Goal: Task Accomplishment & Management: Manage account settings

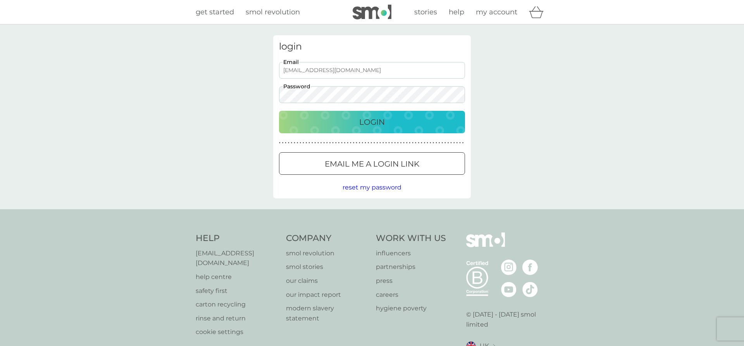
click at [366, 124] on p "Login" at bounding box center [372, 122] width 26 height 12
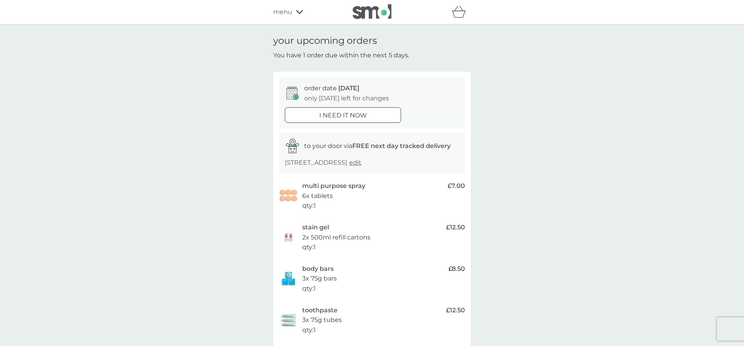
click at [288, 13] on span "menu" at bounding box center [282, 12] width 19 height 10
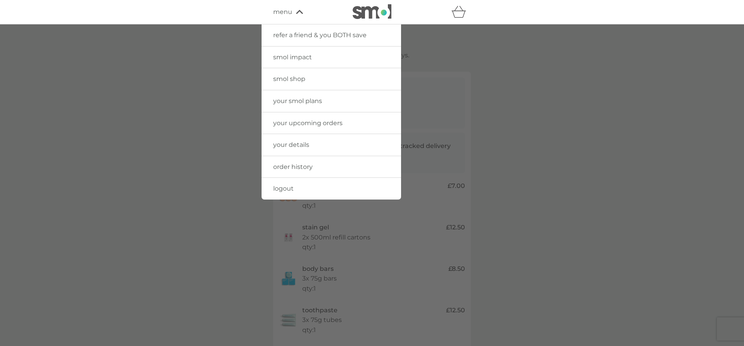
click at [308, 124] on span "your upcoming orders" at bounding box center [307, 122] width 69 height 7
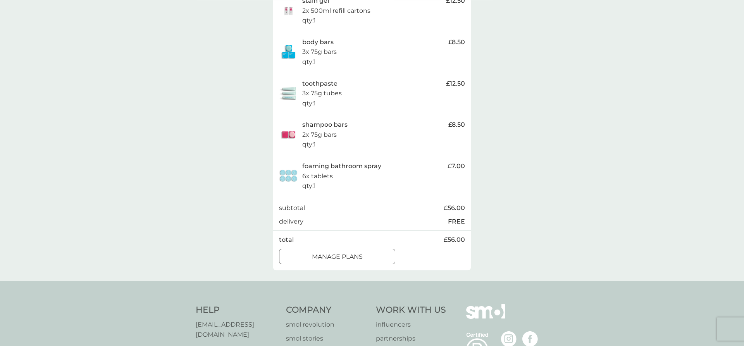
scroll to position [237, 0]
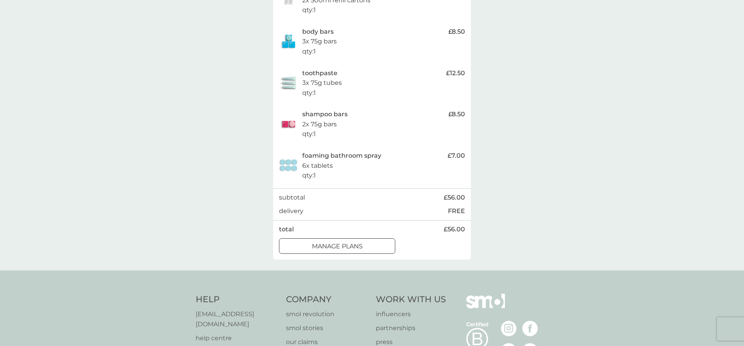
click at [339, 241] on p "manage plans" at bounding box center [337, 246] width 51 height 10
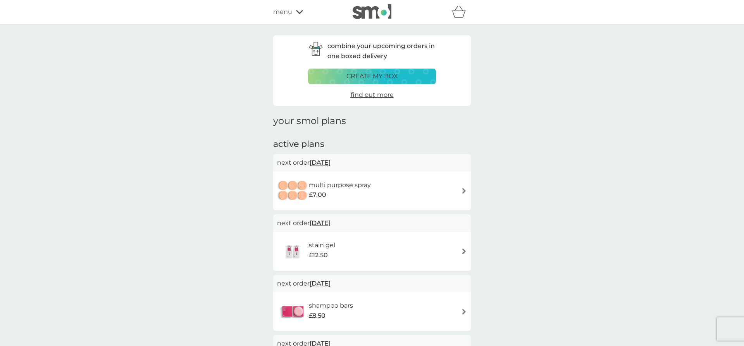
click at [462, 190] on img at bounding box center [464, 191] width 6 height 6
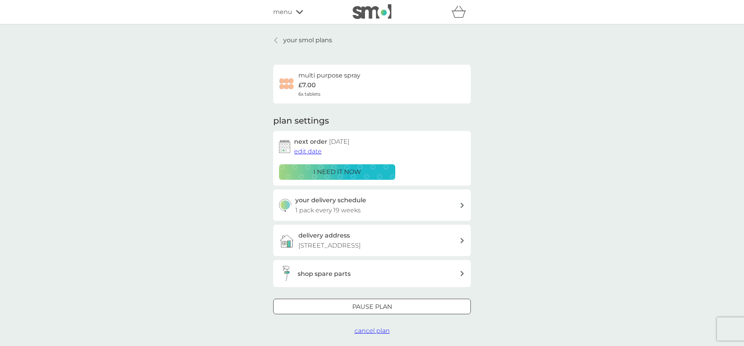
click at [313, 151] on span "edit date" at bounding box center [308, 151] width 28 height 7
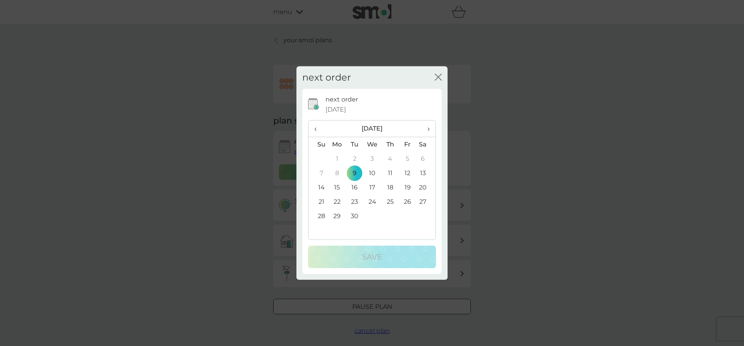
click at [427, 127] on span "›" at bounding box center [426, 128] width 8 height 16
click at [390, 174] on td "9" at bounding box center [389, 173] width 17 height 14
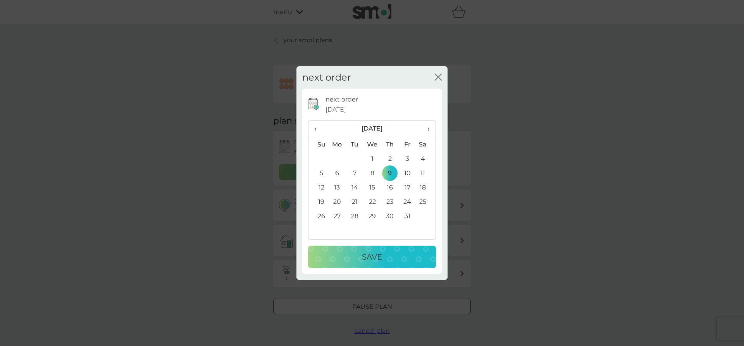
click at [381, 257] on p "Save" at bounding box center [372, 257] width 20 height 12
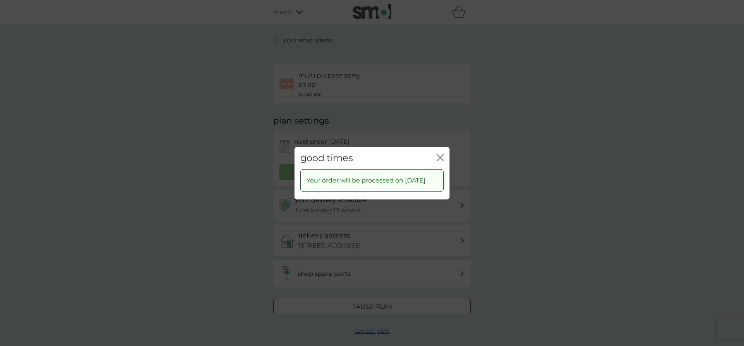
click at [440, 154] on icon "close" at bounding box center [440, 157] width 7 height 7
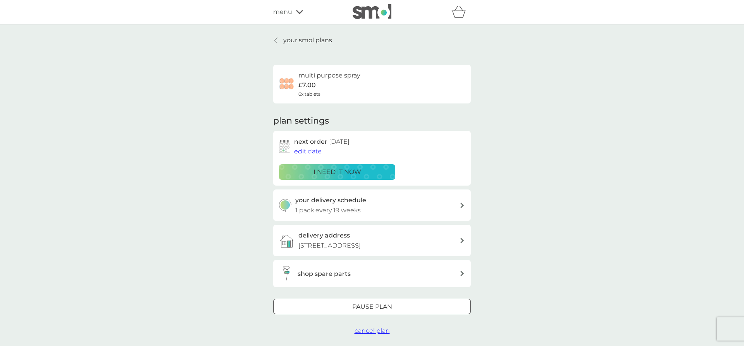
click at [313, 41] on p "your smol plans" at bounding box center [307, 40] width 49 height 10
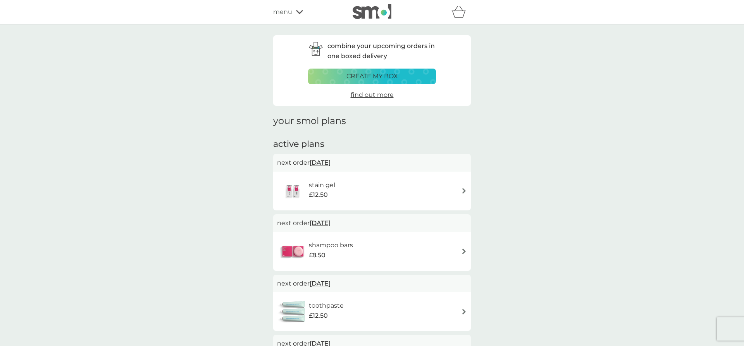
click at [449, 188] on div "stain gel £12.50" at bounding box center [372, 190] width 190 height 27
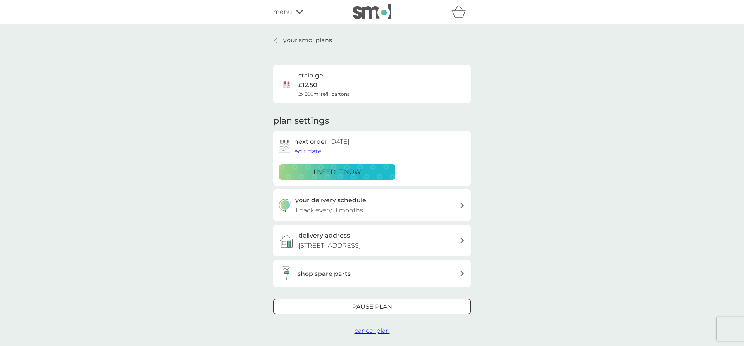
click at [313, 151] on span "edit date" at bounding box center [308, 151] width 28 height 7
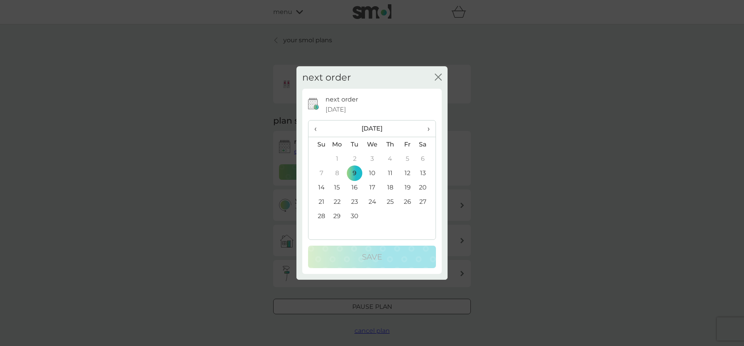
click at [430, 127] on th "›" at bounding box center [425, 128] width 19 height 17
click at [390, 172] on td "9" at bounding box center [389, 173] width 17 height 14
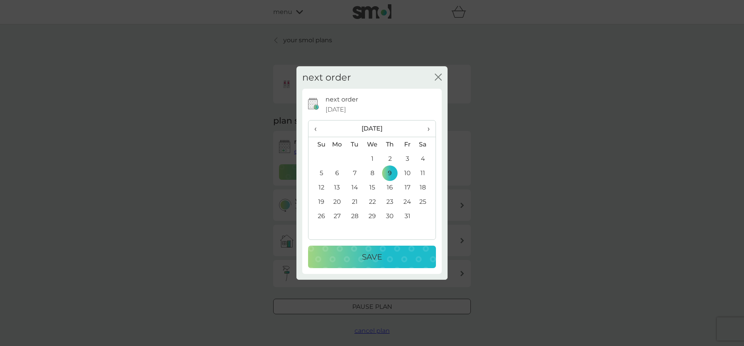
click at [377, 257] on p "Save" at bounding box center [372, 257] width 20 height 12
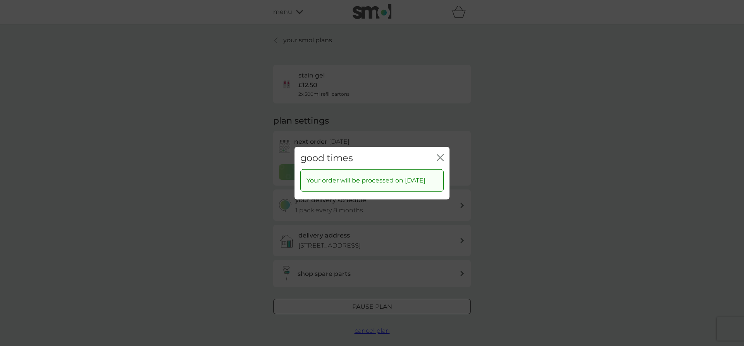
click at [438, 154] on icon "close" at bounding box center [440, 157] width 7 height 7
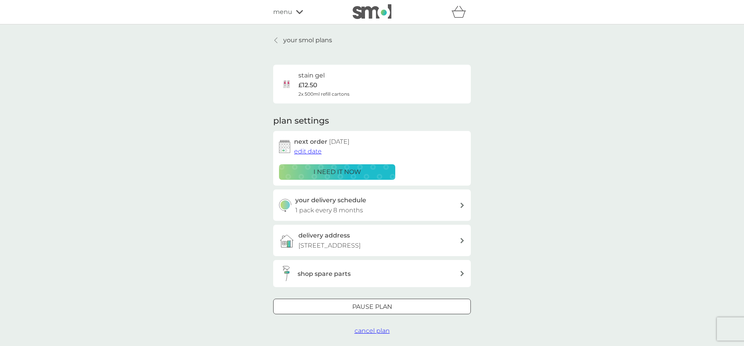
click at [300, 35] on div "your smol plans stain gel £12.50 2x 500ml refill cartons plan settings next ord…" at bounding box center [372, 185] width 744 height 322
click at [299, 38] on p "your smol plans" at bounding box center [307, 40] width 49 height 10
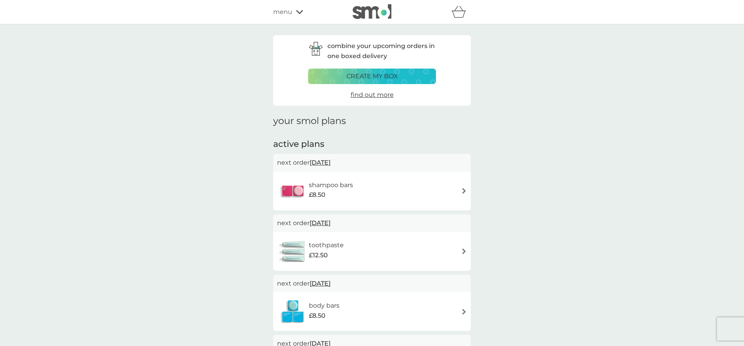
click at [456, 186] on div "shampoo bars £8.50" at bounding box center [372, 190] width 190 height 27
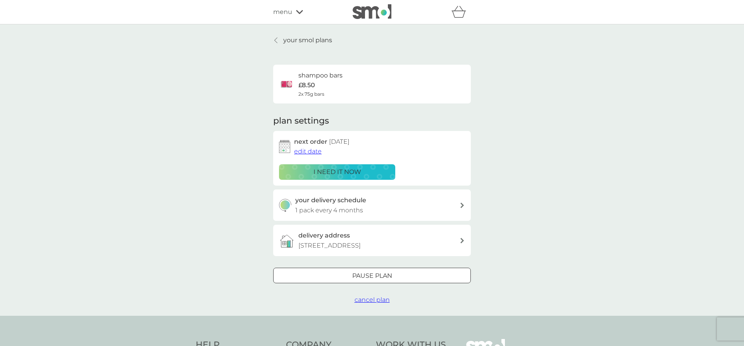
click at [311, 150] on span "edit date" at bounding box center [308, 151] width 28 height 7
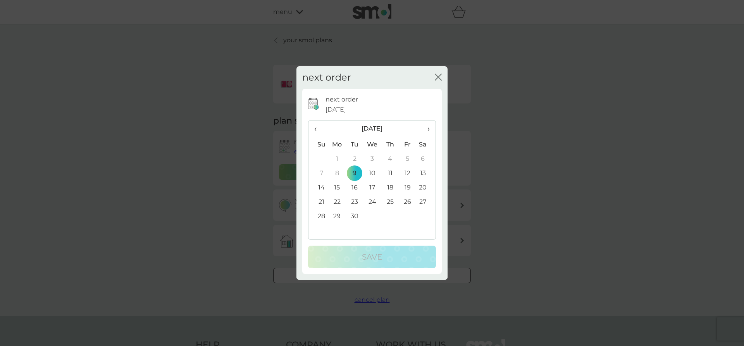
click at [430, 127] on th "›" at bounding box center [425, 128] width 19 height 17
click at [389, 170] on td "9" at bounding box center [389, 173] width 17 height 14
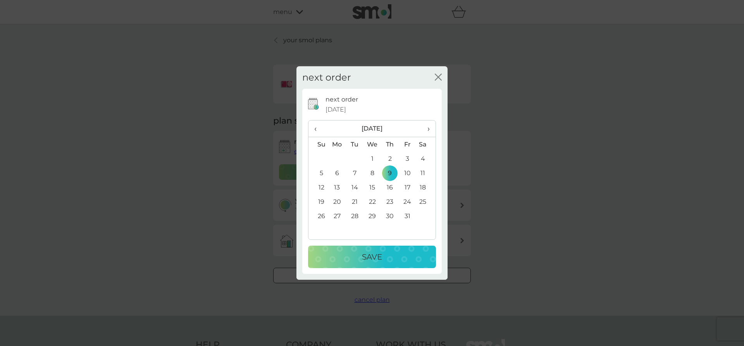
click at [375, 261] on p "Save" at bounding box center [372, 257] width 20 height 12
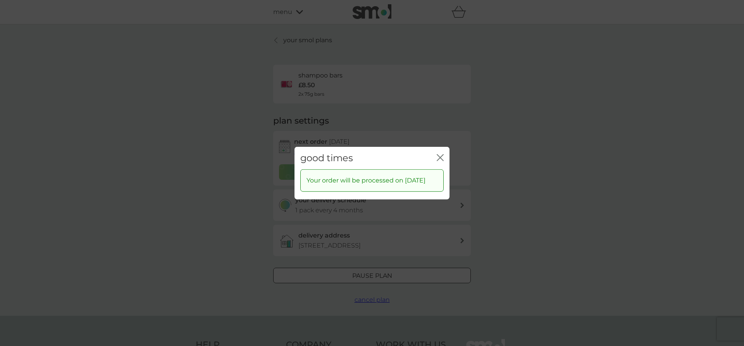
click at [439, 154] on icon "close" at bounding box center [440, 157] width 7 height 7
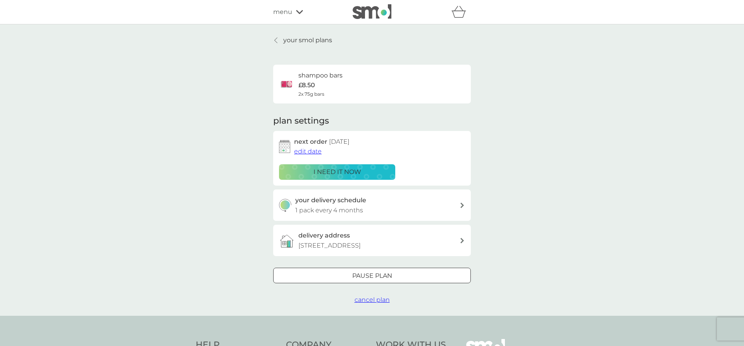
click at [303, 38] on p "your smol plans" at bounding box center [307, 40] width 49 height 10
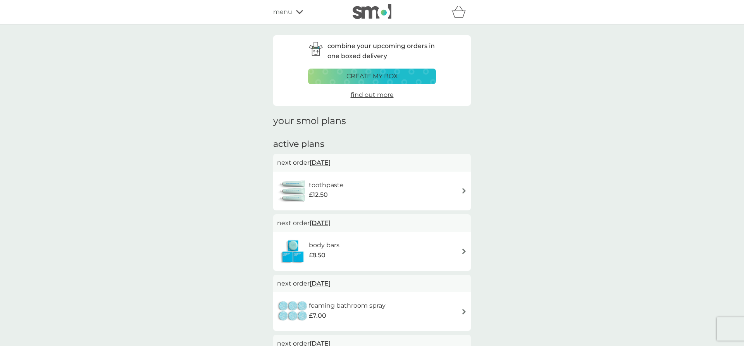
click at [431, 190] on div "toothpaste £12.50" at bounding box center [372, 190] width 190 height 27
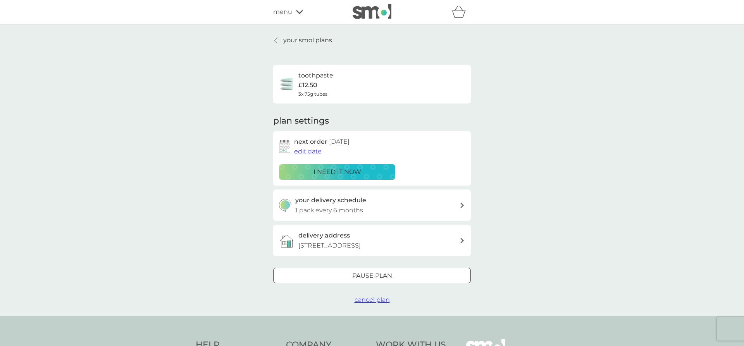
click at [308, 153] on span "edit date" at bounding box center [308, 151] width 28 height 7
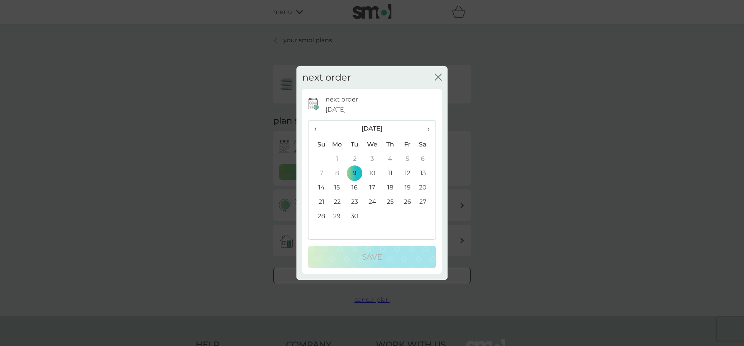
click at [427, 128] on span "›" at bounding box center [426, 128] width 8 height 16
click at [392, 173] on td "9" at bounding box center [389, 173] width 17 height 14
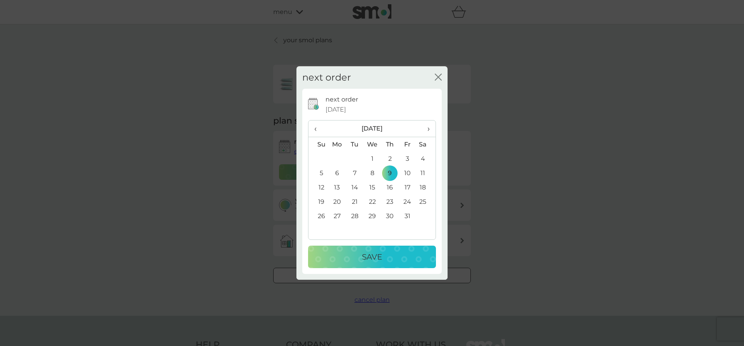
click at [369, 258] on p "Save" at bounding box center [372, 257] width 20 height 12
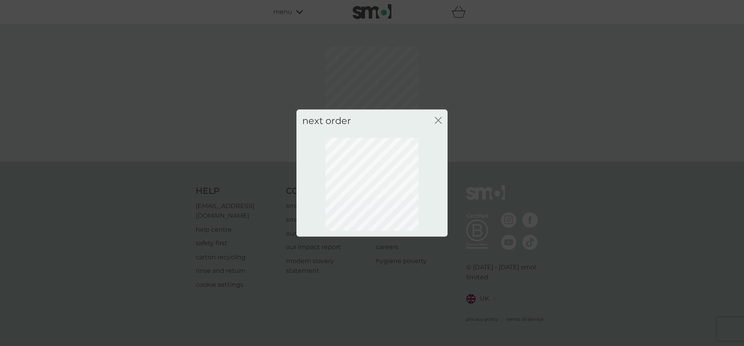
click at [436, 116] on div "close" at bounding box center [438, 120] width 7 height 11
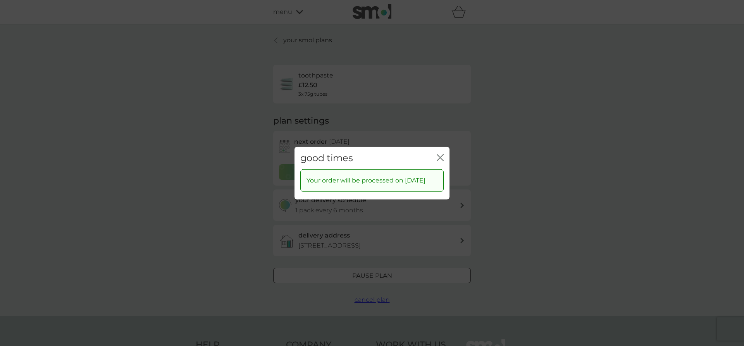
click at [438, 152] on div "close" at bounding box center [440, 157] width 7 height 11
click at [439, 154] on icon "close" at bounding box center [438, 157] width 3 height 6
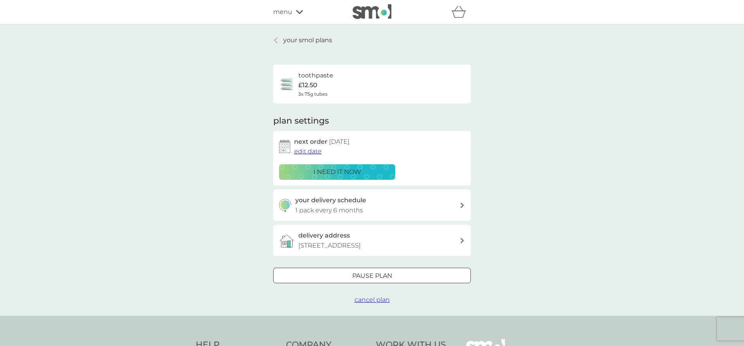
click at [297, 43] on p "your smol plans" at bounding box center [307, 40] width 49 height 10
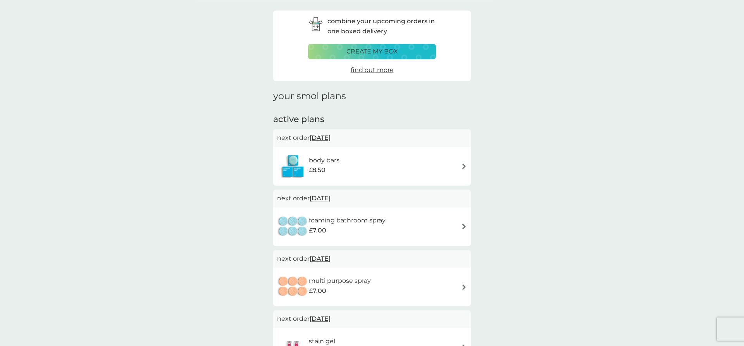
scroll to position [40, 0]
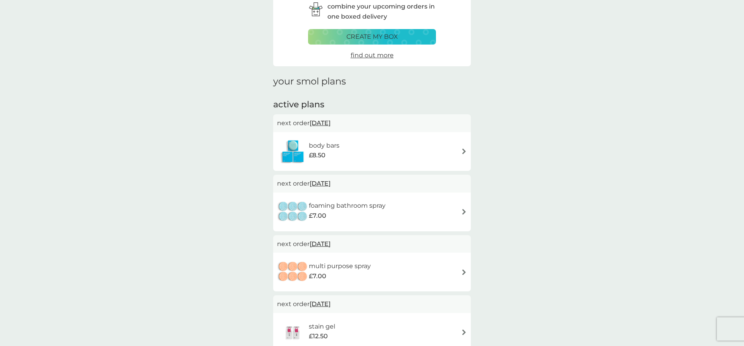
click at [438, 150] on div "body bars £8.50" at bounding box center [372, 151] width 190 height 27
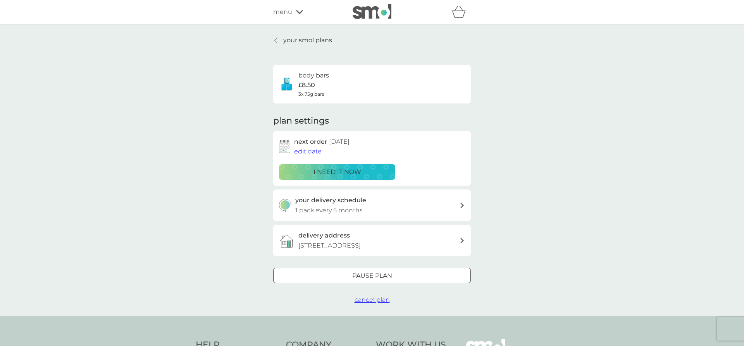
click at [308, 152] on span "edit date" at bounding box center [308, 151] width 28 height 7
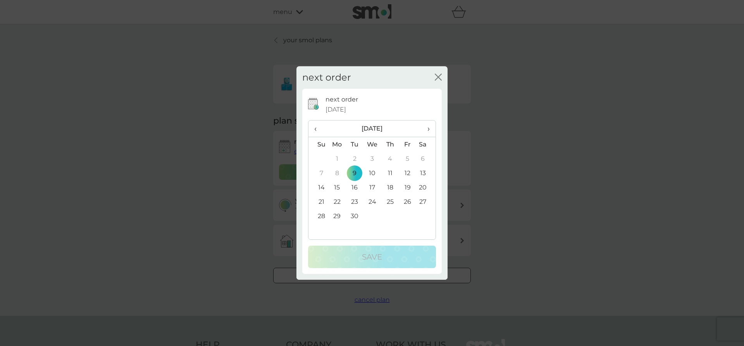
click at [431, 129] on th "›" at bounding box center [425, 128] width 19 height 17
click at [389, 172] on td "9" at bounding box center [389, 173] width 17 height 14
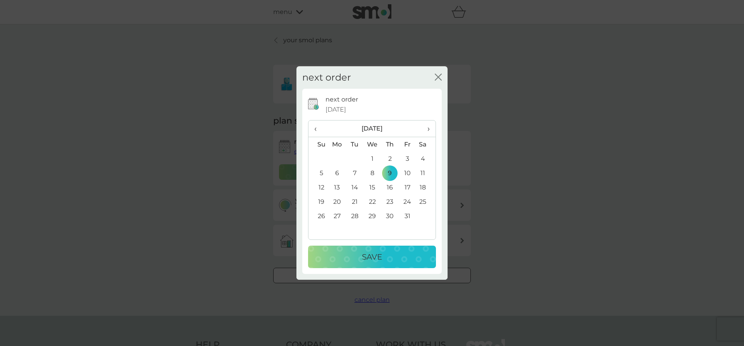
click at [375, 256] on p "Save" at bounding box center [372, 257] width 20 height 12
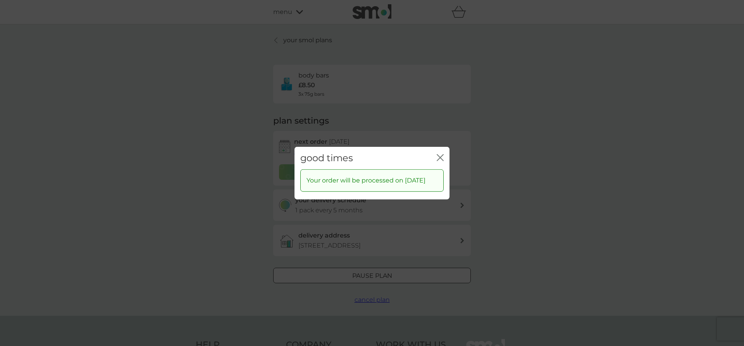
click at [440, 152] on div "close" at bounding box center [440, 157] width 7 height 11
click at [441, 154] on icon "close" at bounding box center [440, 157] width 7 height 7
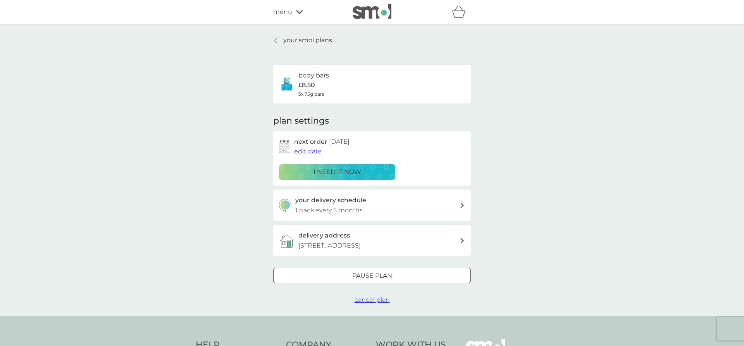
click at [301, 38] on p "your smol plans" at bounding box center [307, 40] width 49 height 10
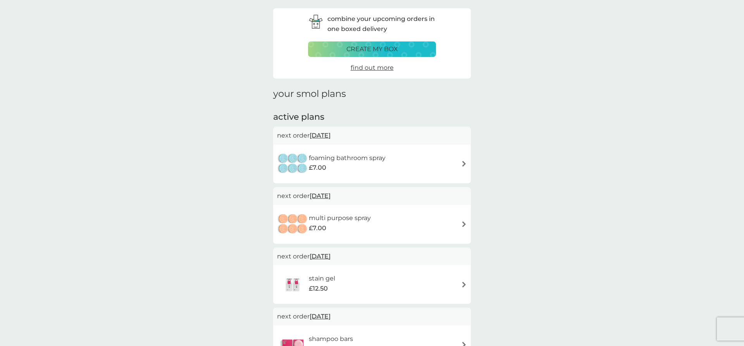
scroll to position [40, 0]
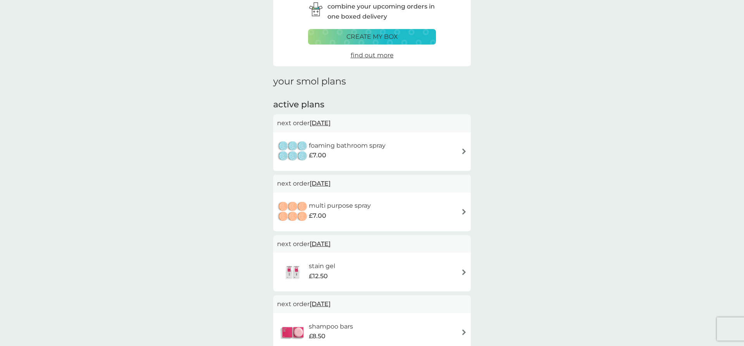
click at [395, 148] on div "foaming bathroom spray £7.00" at bounding box center [372, 151] width 190 height 27
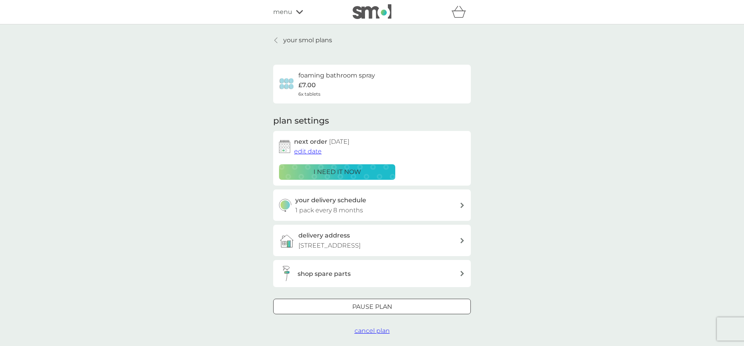
click at [316, 150] on span "edit date" at bounding box center [308, 151] width 28 height 7
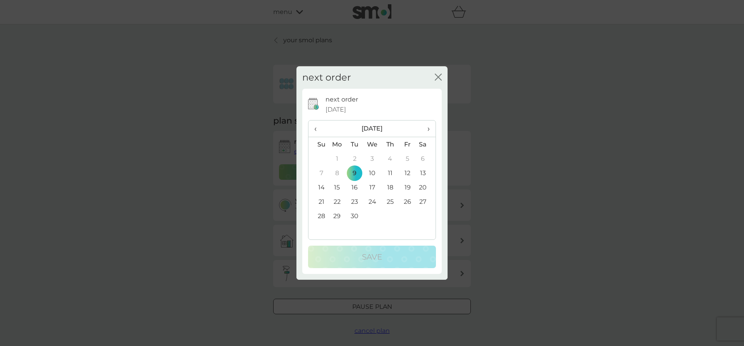
click at [428, 128] on span "›" at bounding box center [426, 128] width 8 height 16
click at [391, 172] on td "9" at bounding box center [389, 173] width 17 height 14
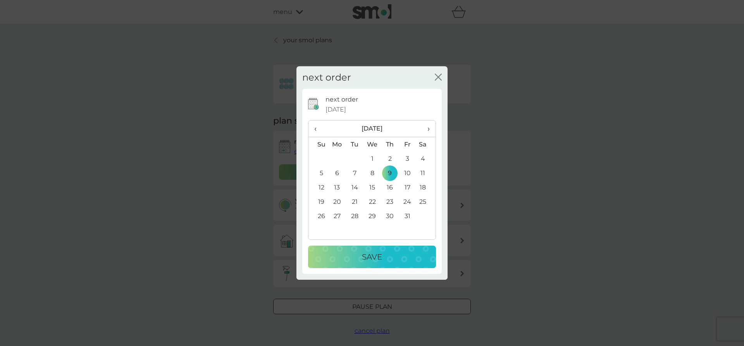
click at [372, 254] on p "Save" at bounding box center [372, 257] width 20 height 12
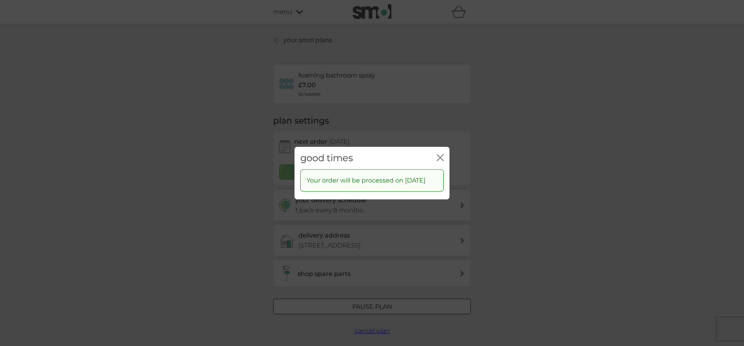
click at [439, 154] on icon "close" at bounding box center [440, 157] width 7 height 7
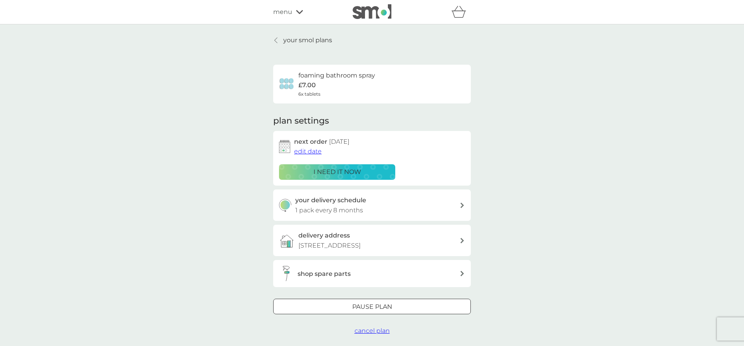
click at [305, 40] on p "your smol plans" at bounding box center [307, 40] width 49 height 10
